Goal: Information Seeking & Learning: Compare options

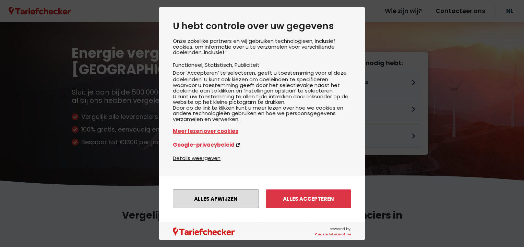
click at [220, 206] on button "Alles afwijzen" at bounding box center [216, 199] width 86 height 19
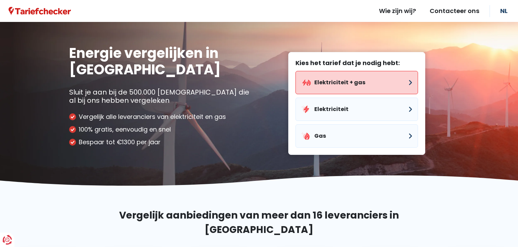
click at [342, 86] on button "Elektriciteit + gas" at bounding box center [357, 82] width 123 height 23
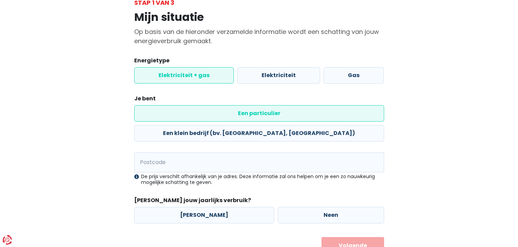
scroll to position [56, 0]
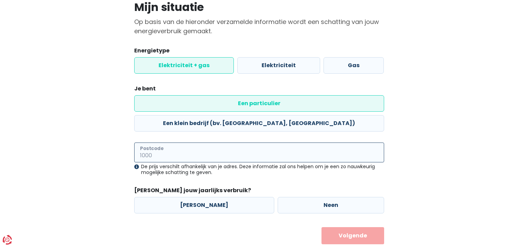
click at [171, 143] on input "Postcode" at bounding box center [259, 153] width 250 height 20
drag, startPoint x: 176, startPoint y: 134, endPoint x: 107, endPoint y: 139, distance: 69.1
click at [108, 139] on div "Mijn situatie Op basis van de hieronder verzamelde informatie wordt een schatti…" at bounding box center [259, 120] width 391 height 247
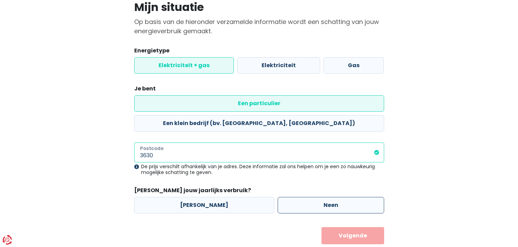
type input "3630"
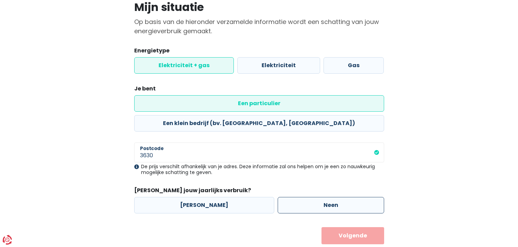
click at [297, 197] on label "Neen" at bounding box center [331, 205] width 107 height 16
click at [297, 197] on input "Neen" at bounding box center [331, 205] width 107 height 16
radio input "true"
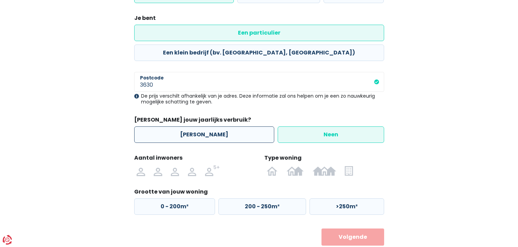
scroll to position [128, 0]
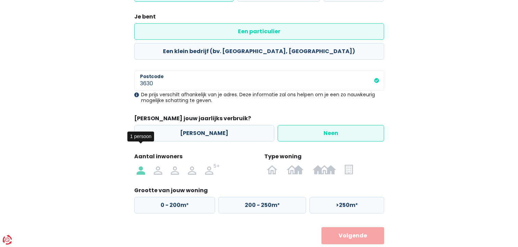
click at [137, 164] on img at bounding box center [141, 169] width 8 height 11
click at [137, 164] on input "radio" at bounding box center [141, 169] width 17 height 11
radio input "true"
click at [353, 164] on img at bounding box center [349, 169] width 8 height 11
click at [353, 164] on input "radio" at bounding box center [349, 169] width 17 height 11
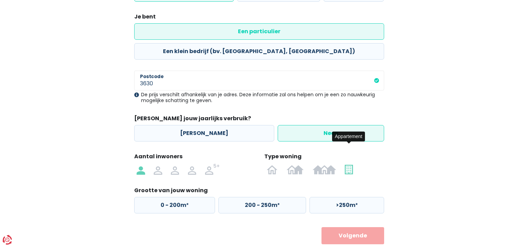
radio input "true"
click at [256, 197] on label "50 - 100m²" at bounding box center [261, 205] width 86 height 16
click at [256, 197] on input "50 - 100m²" at bounding box center [261, 205] width 86 height 16
radio input "true"
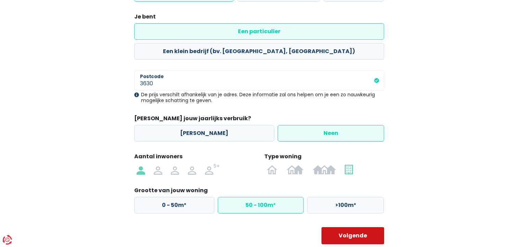
click at [334, 227] on button "Volgende" at bounding box center [353, 235] width 63 height 17
select select
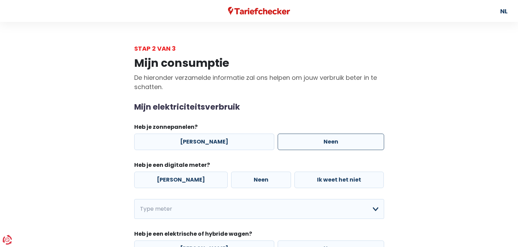
click at [287, 146] on label "Neen" at bounding box center [331, 142] width 107 height 16
click at [287, 146] on input "Neen" at bounding box center [331, 142] width 107 height 16
radio input "true"
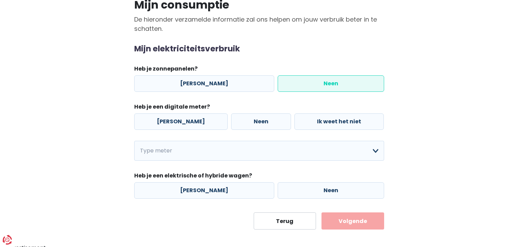
scroll to position [63, 0]
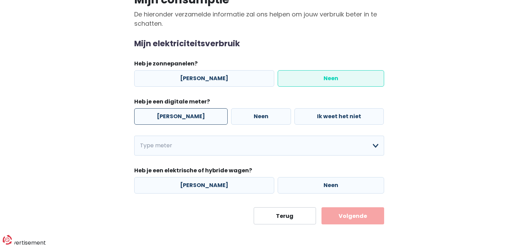
click at [161, 115] on label "[PERSON_NAME]" at bounding box center [181, 116] width 94 height 16
click at [161, 115] on input "[PERSON_NAME]" at bounding box center [181, 116] width 94 height 16
radio input "true"
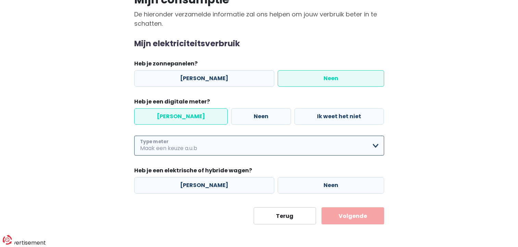
click at [213, 143] on select "Enkelvoudig Tweevoudig Enkelvoudig + uitsluitend nachttarief Tweevoudig + uitsl…" at bounding box center [259, 146] width 250 height 20
select select "day_night_bi_hourly"
click at [134, 136] on select "Enkelvoudig Tweevoudig Enkelvoudig + uitsluitend nachttarief Tweevoudig + uitsl…" at bounding box center [259, 146] width 250 height 20
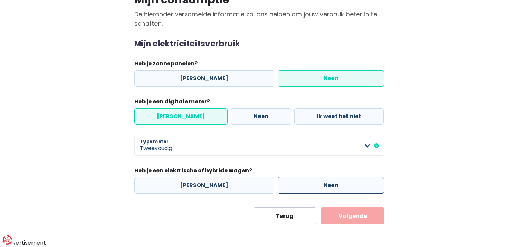
click at [310, 185] on label "Neen" at bounding box center [331, 185] width 107 height 16
click at [310, 185] on input "Neen" at bounding box center [331, 185] width 107 height 16
radio input "true"
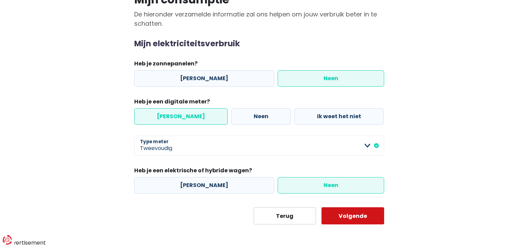
click at [343, 212] on button "Volgende" at bounding box center [353, 215] width 63 height 17
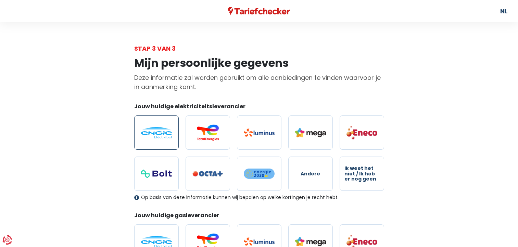
click at [153, 135] on img at bounding box center [156, 132] width 31 height 11
click at [153, 135] on input "radio" at bounding box center [156, 132] width 45 height 34
radio input "true"
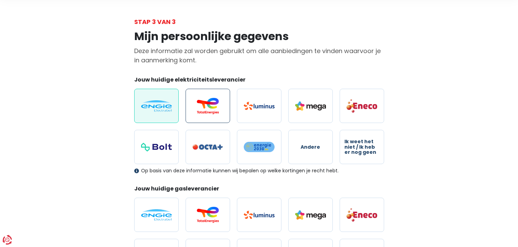
scroll to position [69, 0]
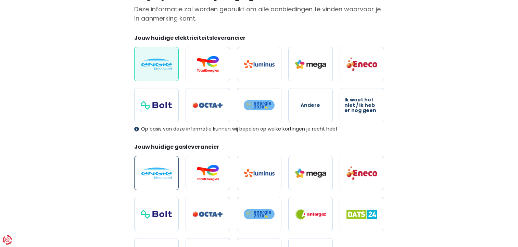
click at [162, 170] on img at bounding box center [156, 173] width 31 height 11
click at [162, 170] on input "radio" at bounding box center [156, 173] width 45 height 34
radio input "true"
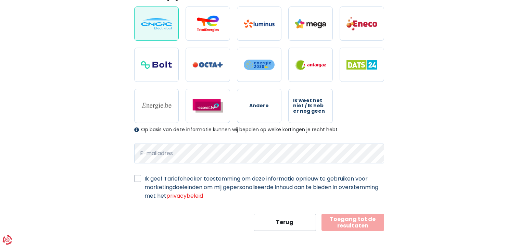
scroll to position [224, 0]
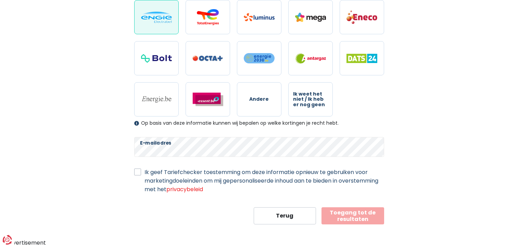
click at [145, 173] on label "Ik geef Tariefchecker toestemming om deze informatie opnieuw te gebruiken voor …" at bounding box center [265, 181] width 240 height 26
click at [139, 173] on input "Ik geef Tariefchecker toestemming om deze informatie opnieuw te gebruiken voor …" at bounding box center [137, 171] width 7 height 7
checkbox input "true"
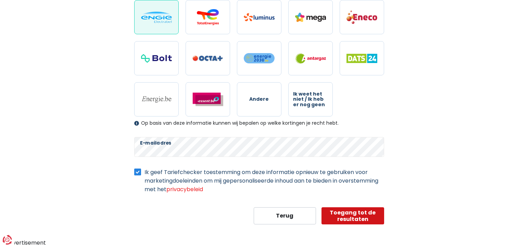
click at [355, 216] on button "Toegang tot de resultaten" at bounding box center [353, 215] width 63 height 17
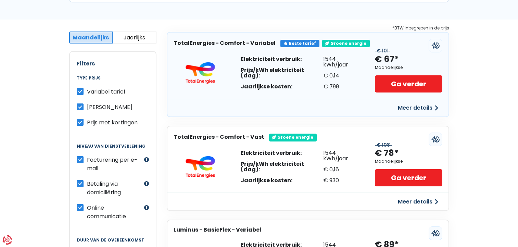
scroll to position [34, 0]
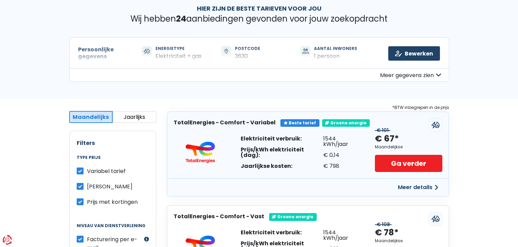
click at [405, 77] on button "Meer gegevens zien" at bounding box center [259, 75] width 380 height 14
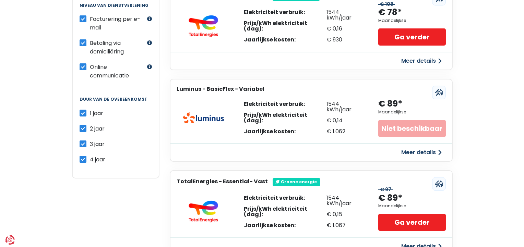
scroll to position [343, 0]
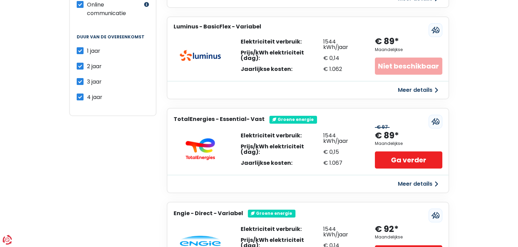
click at [413, 90] on button "Meer details" at bounding box center [418, 90] width 49 height 12
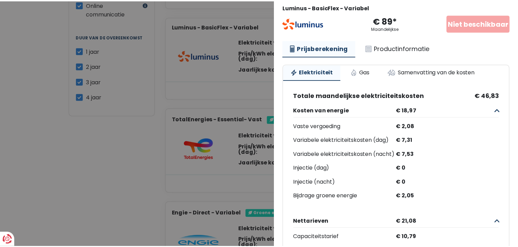
scroll to position [0, 0]
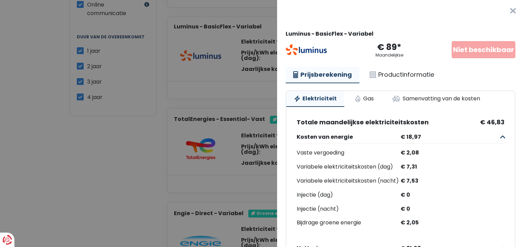
click at [505, 9] on button "×" at bounding box center [513, 11] width 22 height 22
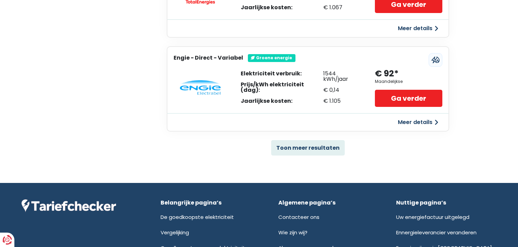
scroll to position [548, 0]
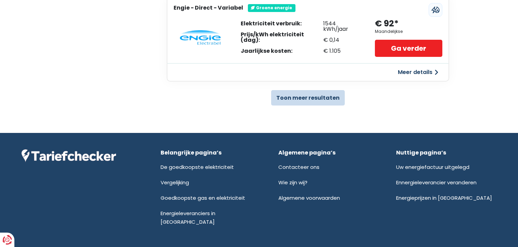
click at [298, 98] on button "Toon meer resultaten" at bounding box center [308, 97] width 74 height 15
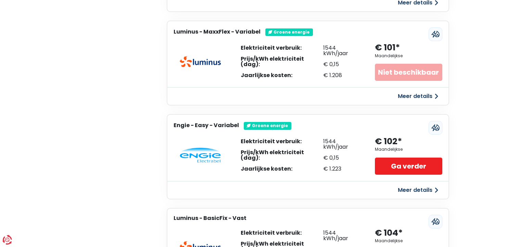
scroll to position [1097, 0]
